Goal: Find specific page/section: Find specific page/section

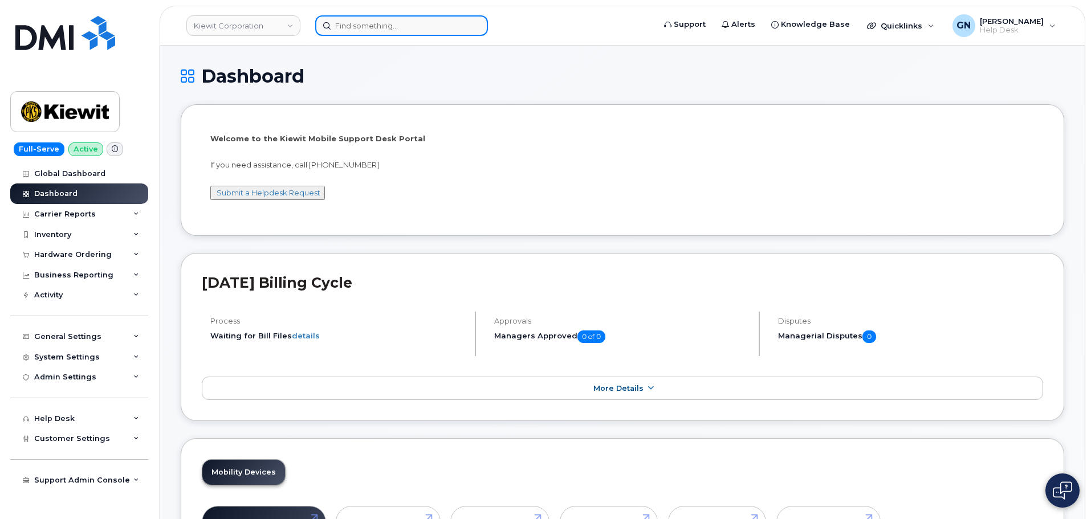
click at [348, 31] on input at bounding box center [401, 25] width 173 height 21
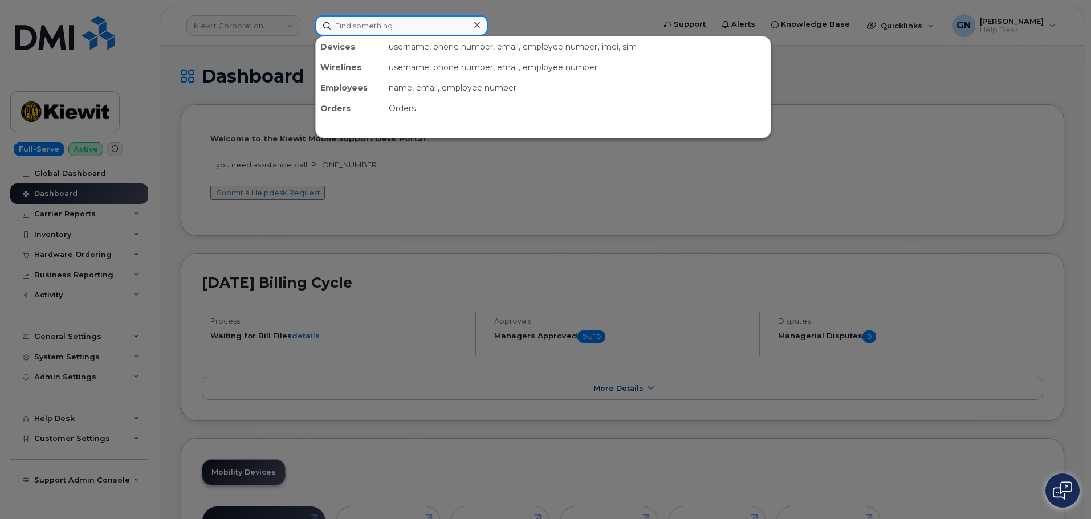
paste input "8303840972"
type input "8303840972"
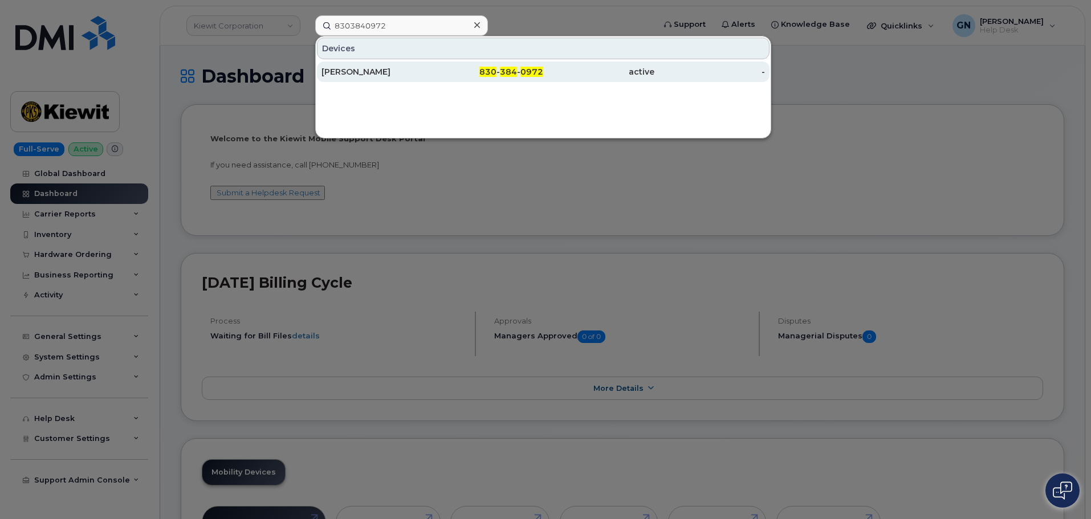
click at [433, 79] on div "[PERSON_NAME]" at bounding box center [488, 72] width 111 height 21
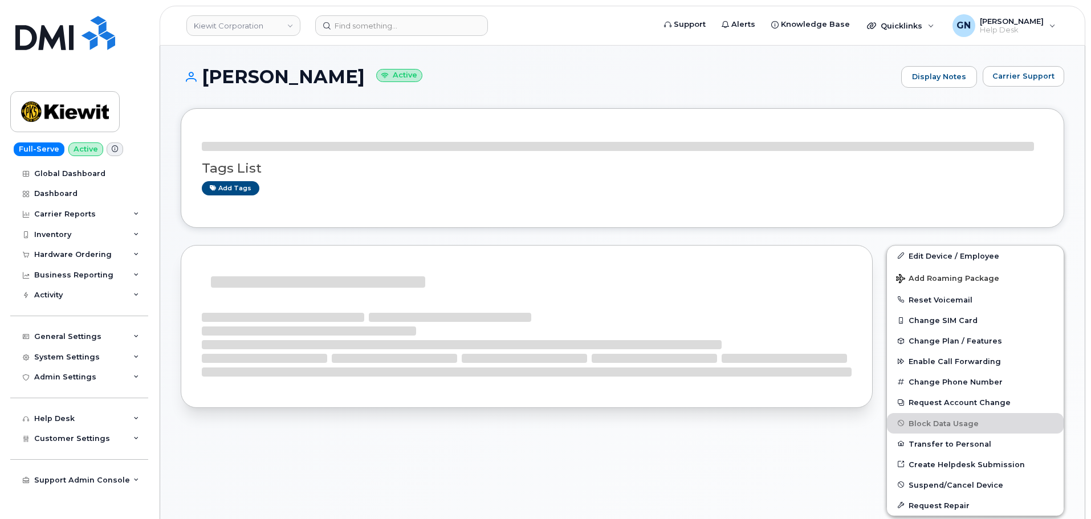
click at [242, 76] on h1 "[PERSON_NAME] Active" at bounding box center [538, 77] width 715 height 20
drag, startPoint x: 0, startPoint y: 0, endPoint x: 265, endPoint y: 78, distance: 276.2
click at [265, 78] on h1 "[PERSON_NAME] Active" at bounding box center [538, 77] width 715 height 20
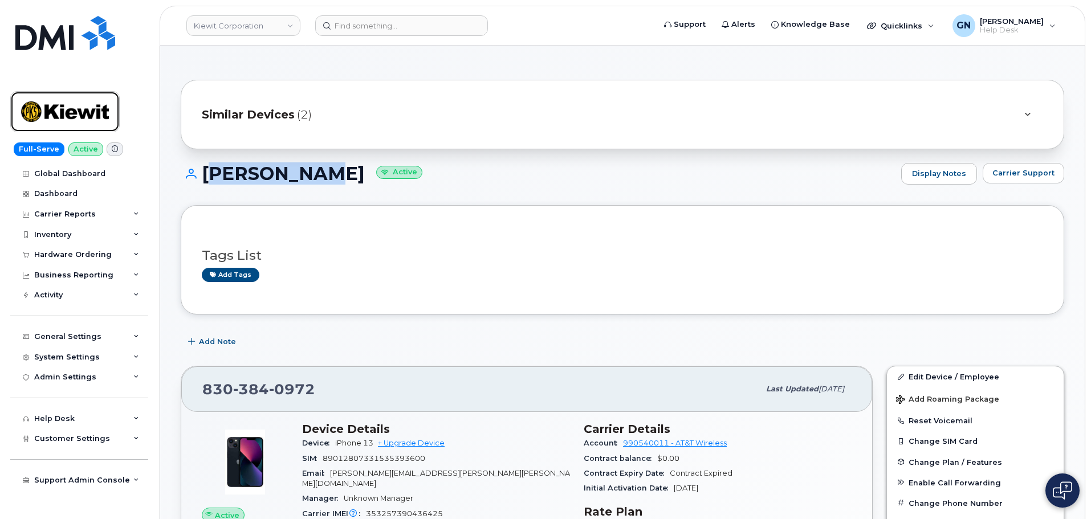
click at [84, 117] on img at bounding box center [65, 111] width 88 height 33
